Goal: Transaction & Acquisition: Download file/media

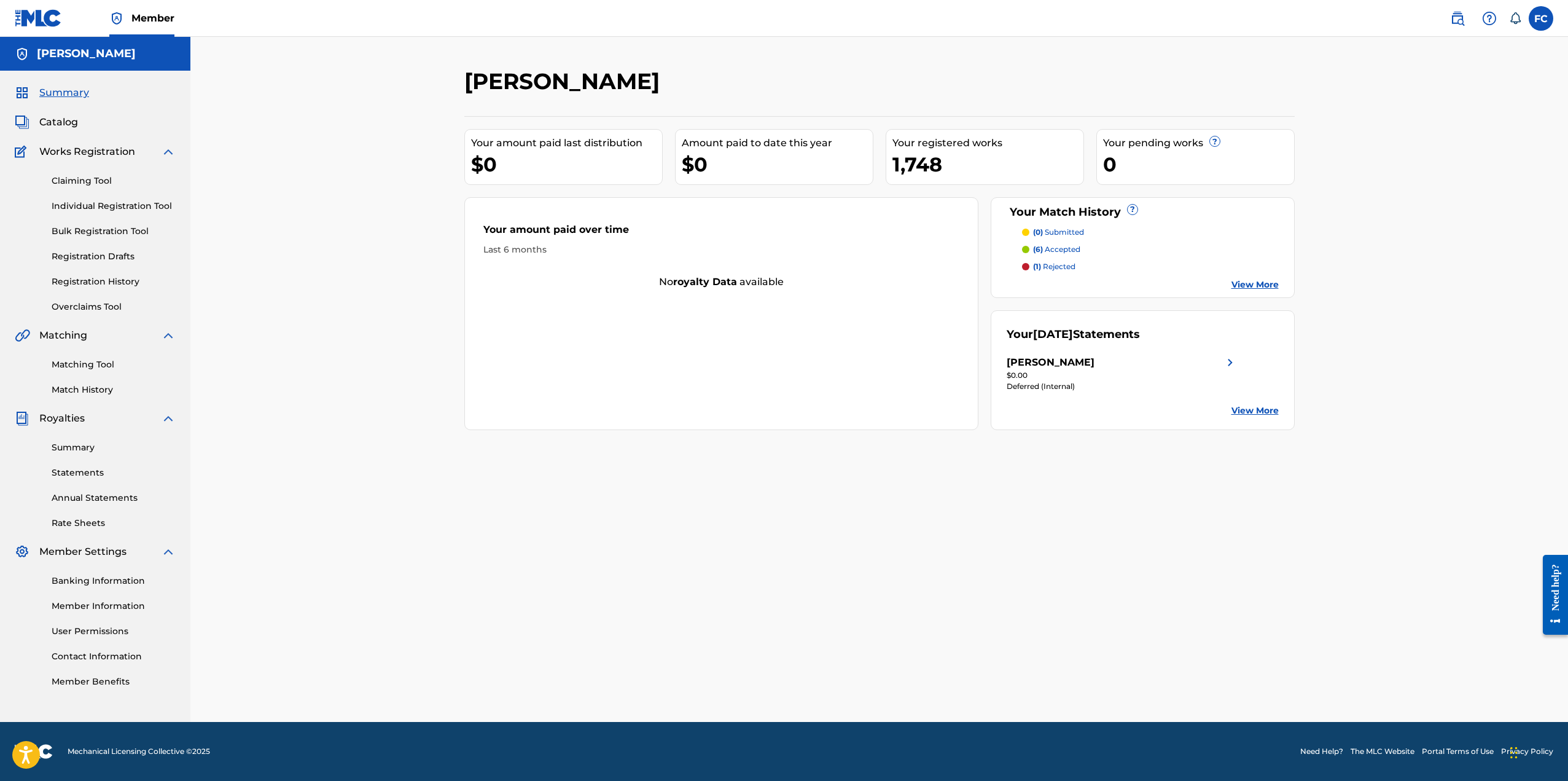
click at [67, 119] on span "Catalog" at bounding box center [59, 121] width 39 height 15
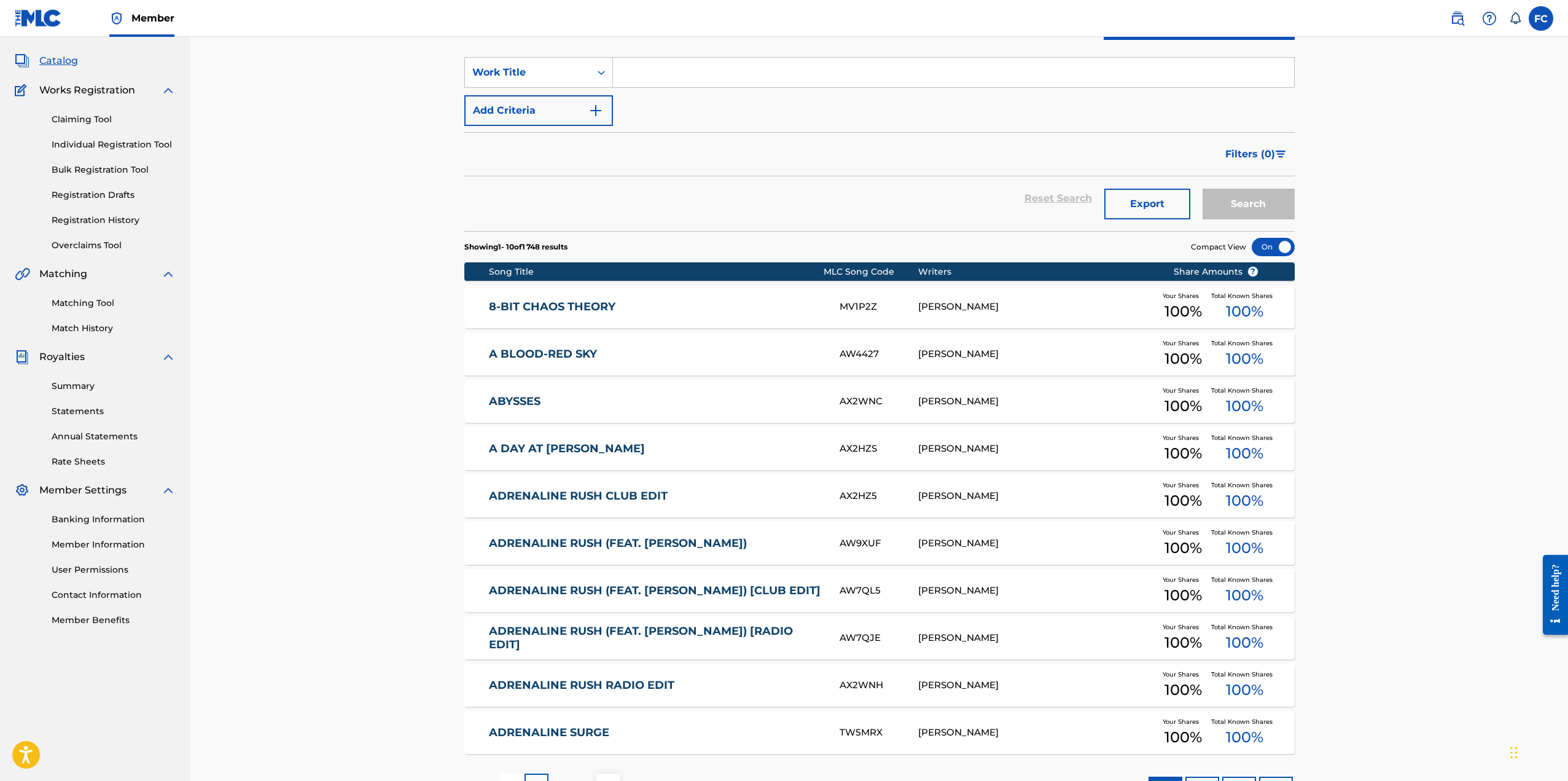
scroll to position [157, 0]
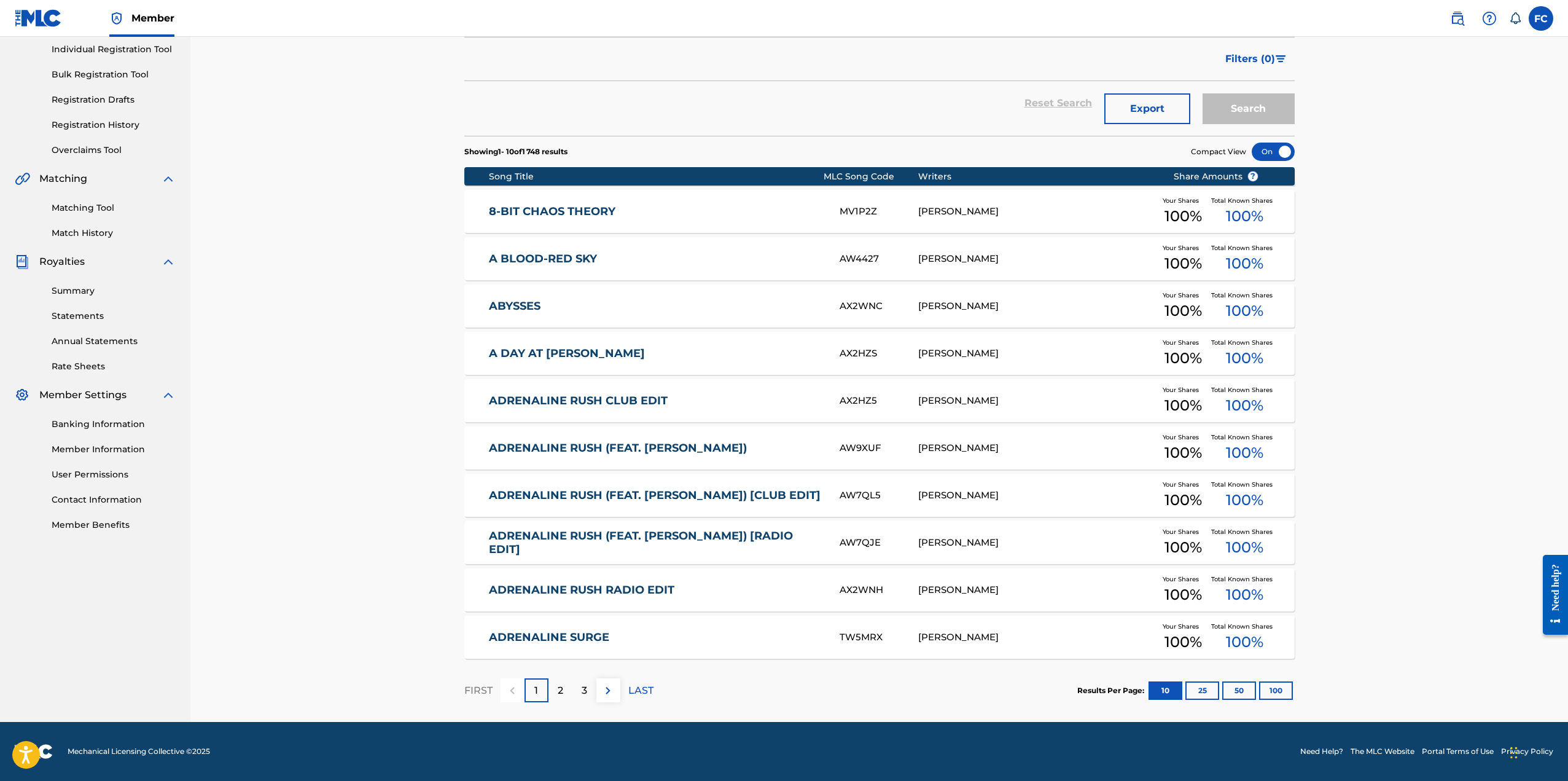
click at [1279, 695] on button "100" at bounding box center [1276, 690] width 34 height 19
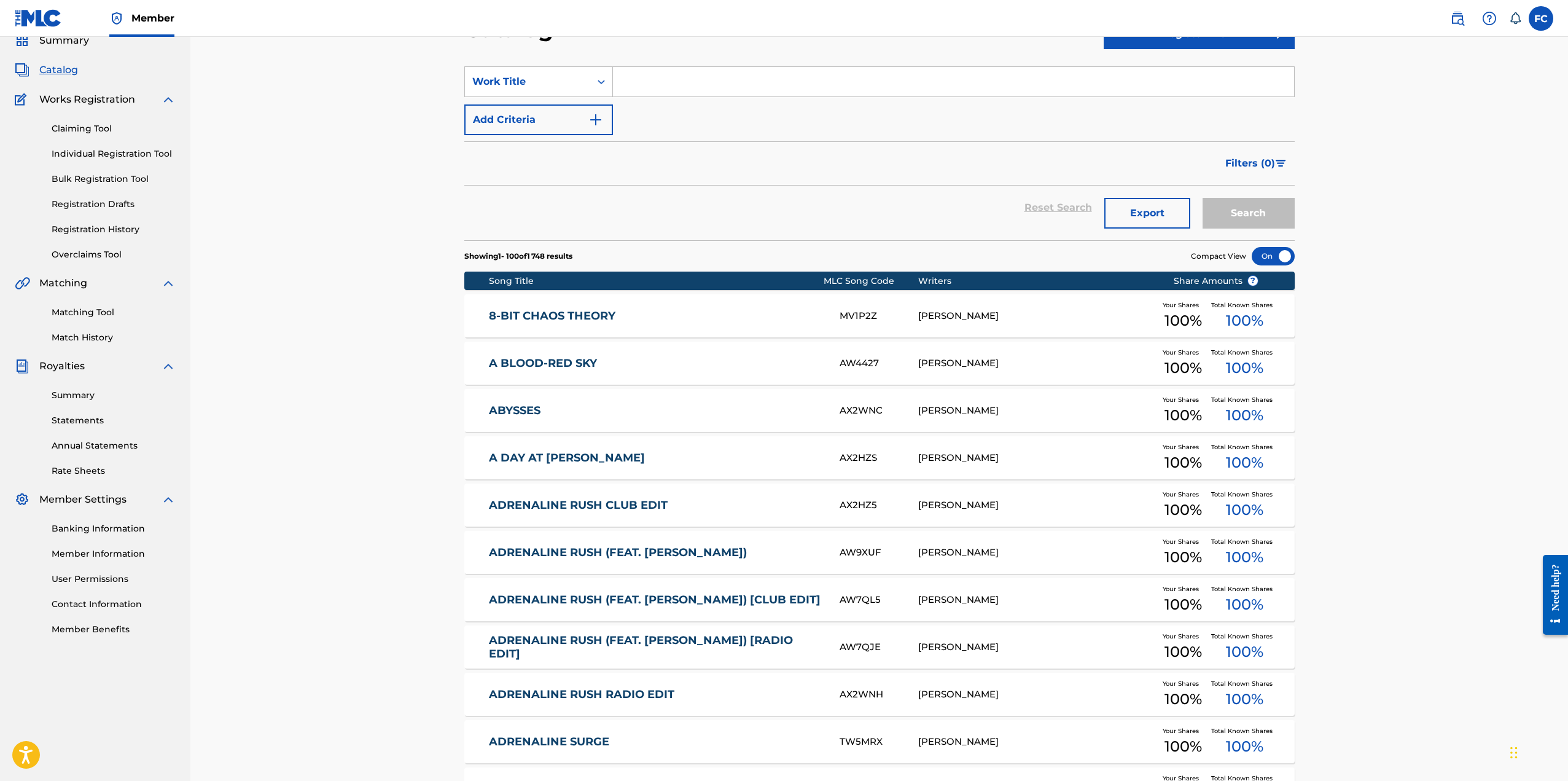
scroll to position [0, 0]
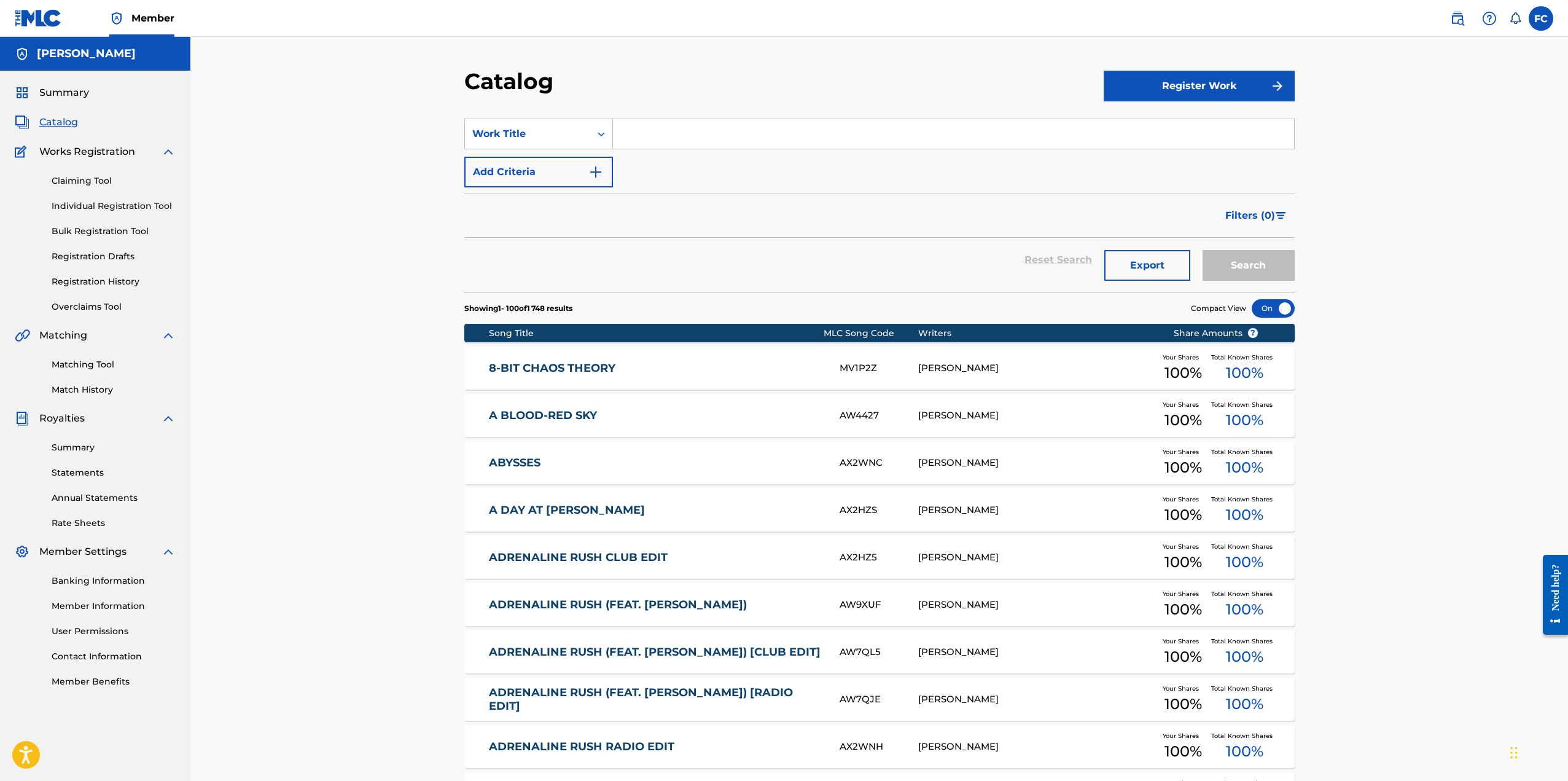
click at [1136, 272] on button "Export" at bounding box center [1147, 265] width 86 height 31
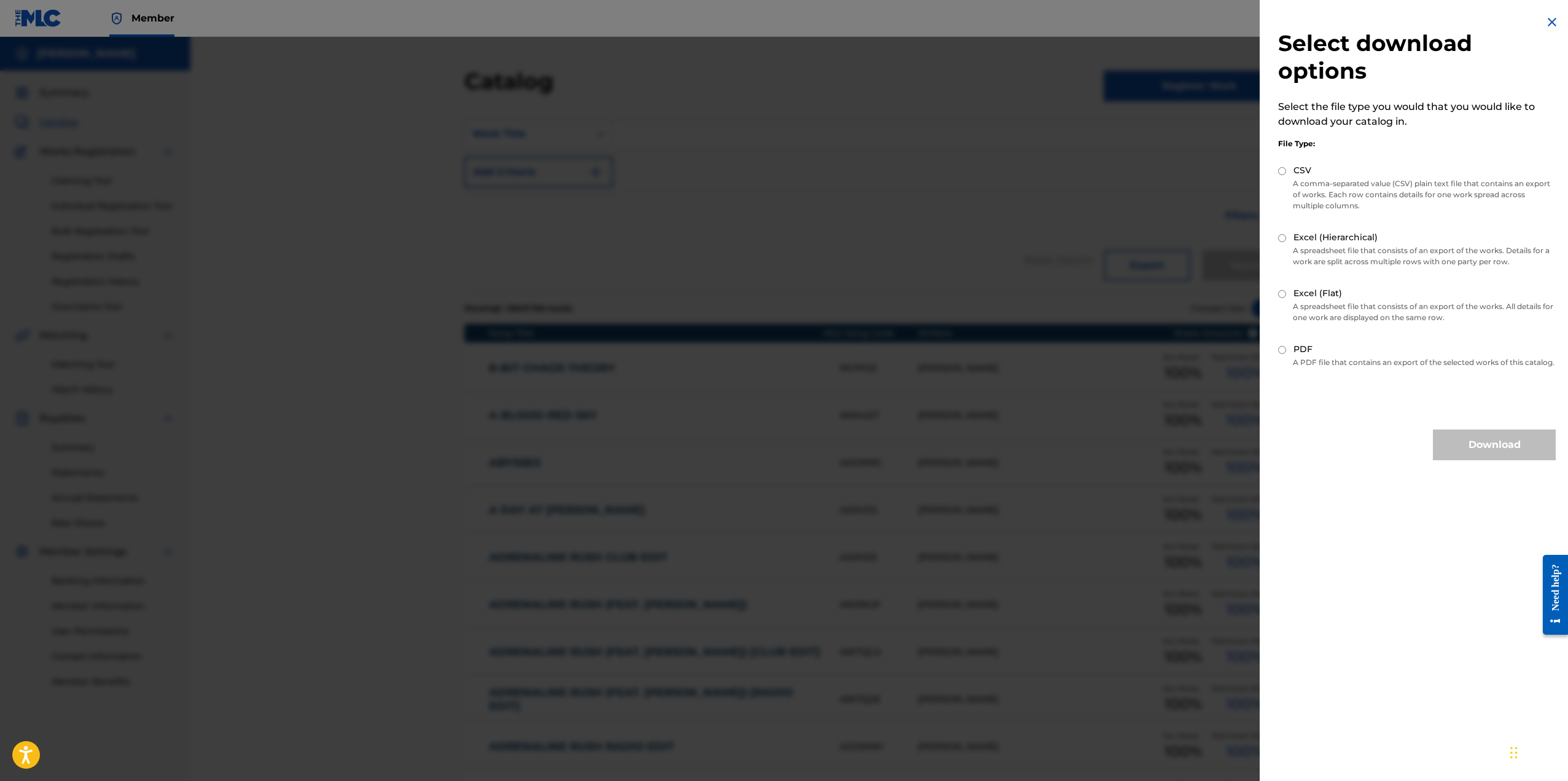
click at [1285, 171] on input "CSV" at bounding box center [1282, 171] width 8 height 8
radio input "true"
click at [1493, 456] on button "Download" at bounding box center [1494, 444] width 123 height 31
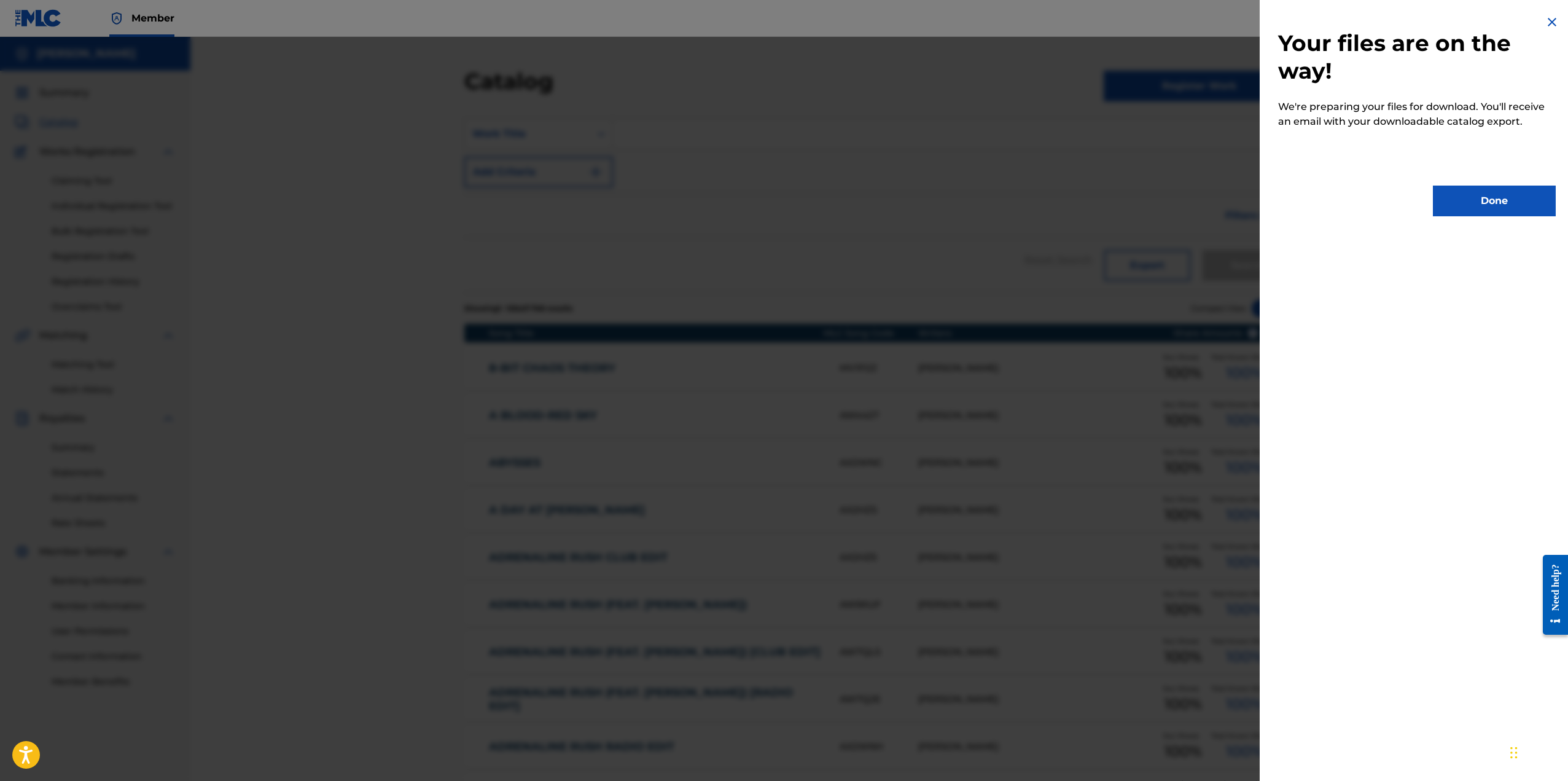
click at [1493, 200] on button "Done" at bounding box center [1494, 201] width 123 height 31
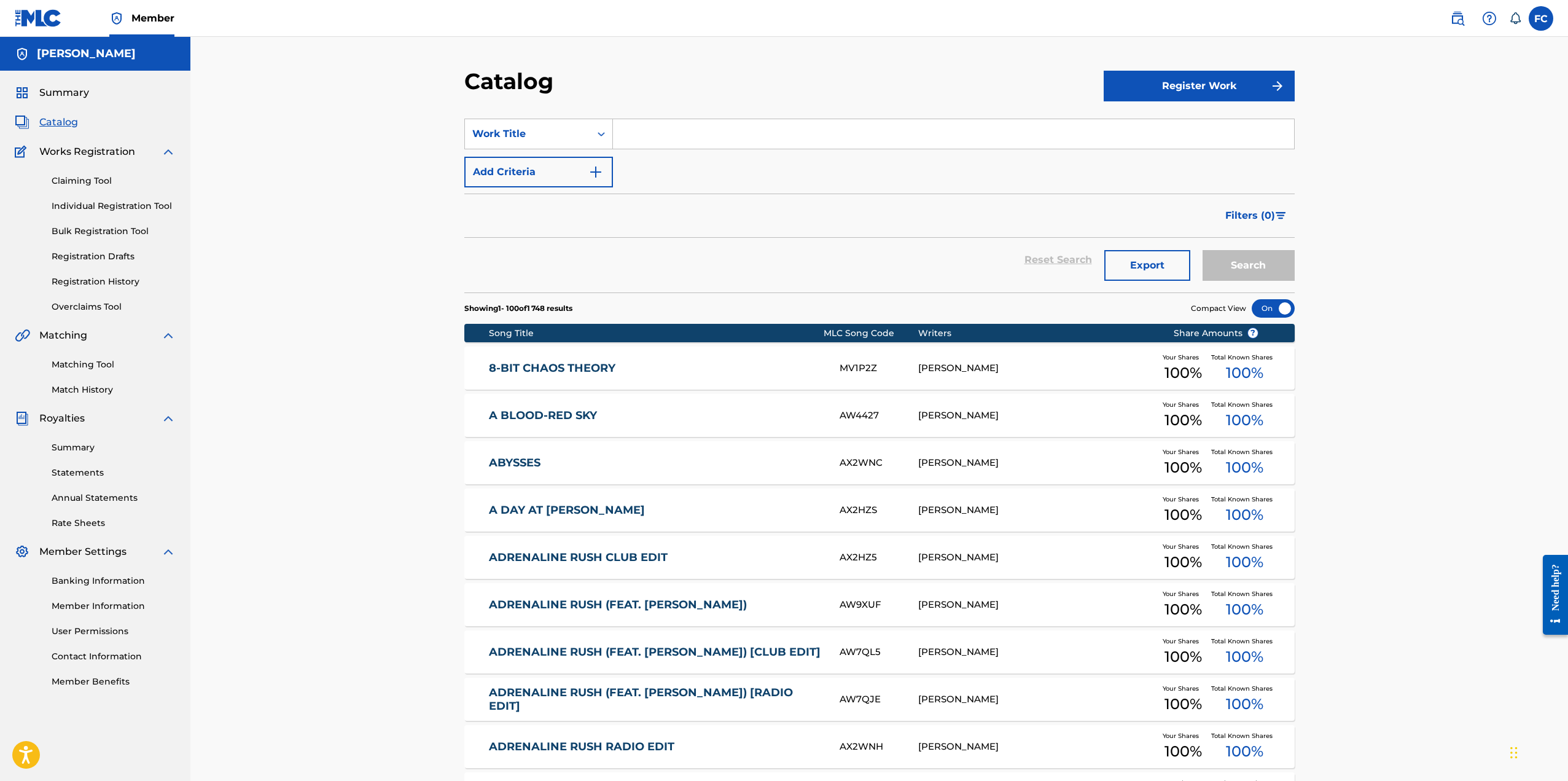
click at [1152, 263] on button "Export" at bounding box center [1147, 265] width 86 height 31
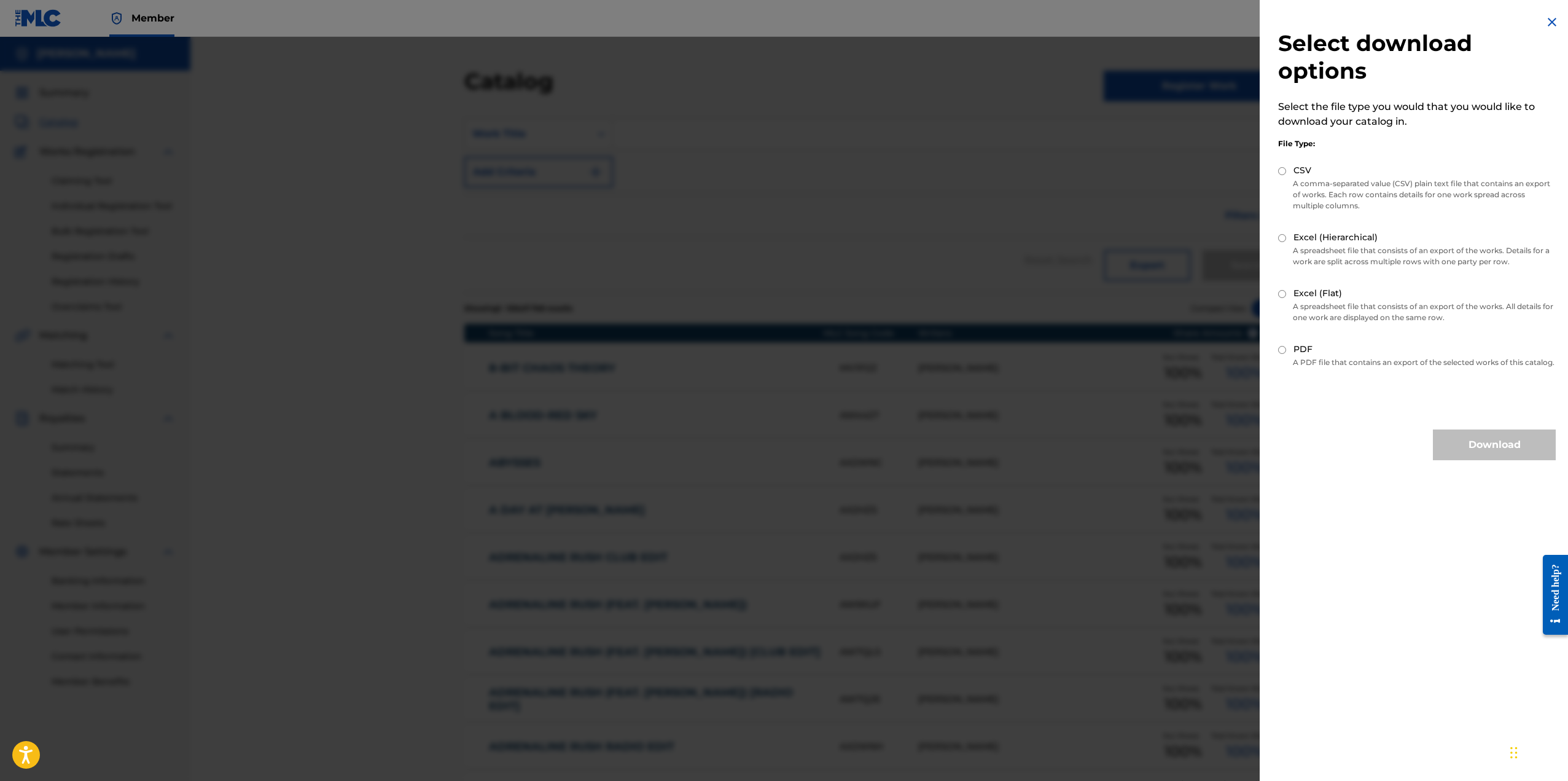
click at [1285, 171] on input "CSV" at bounding box center [1282, 171] width 8 height 8
radio input "true"
click at [1478, 455] on button "Download" at bounding box center [1494, 444] width 123 height 31
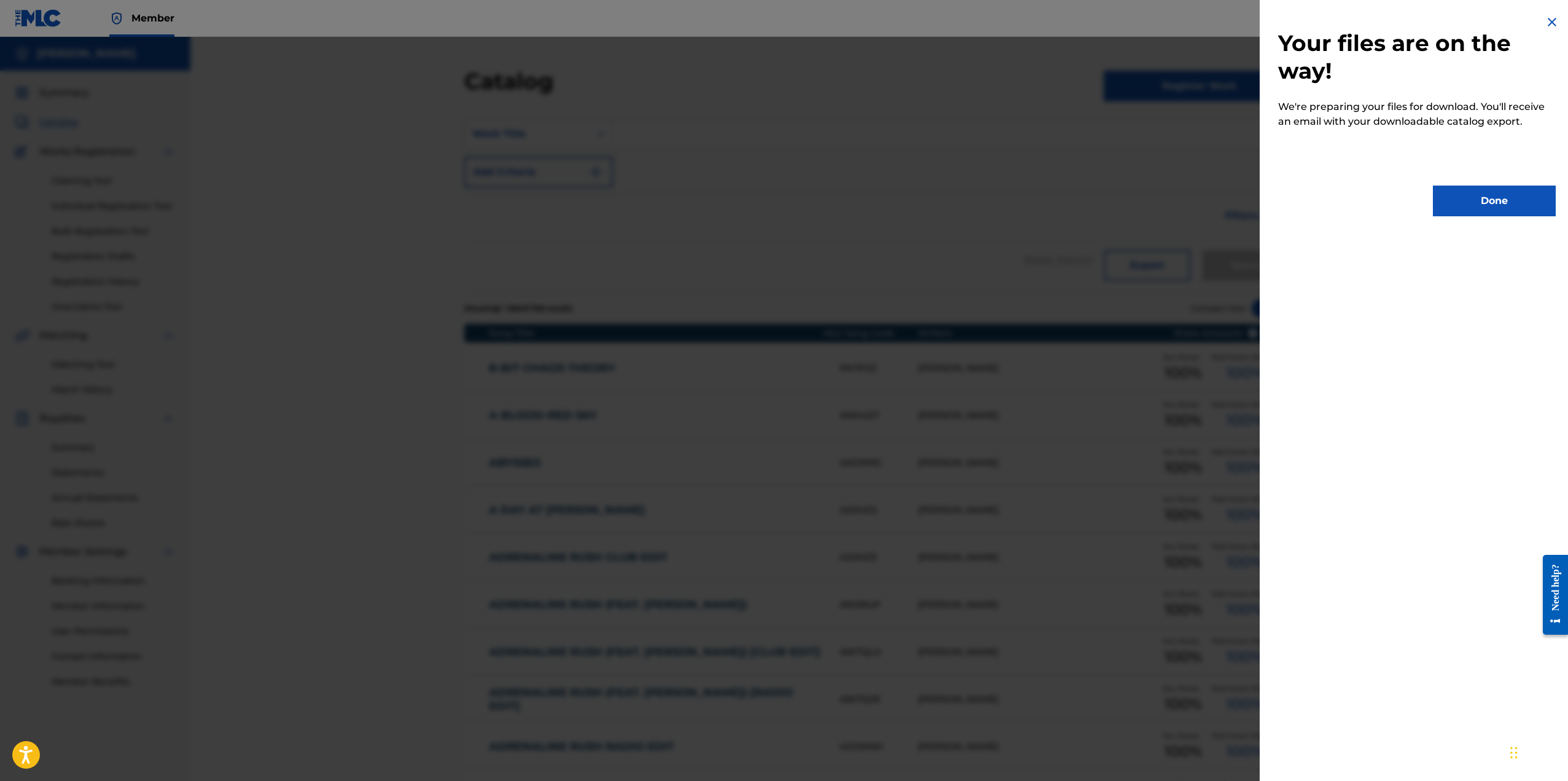
click at [1548, 21] on img at bounding box center [1551, 22] width 15 height 15
